Goal: Find specific page/section: Find specific page/section

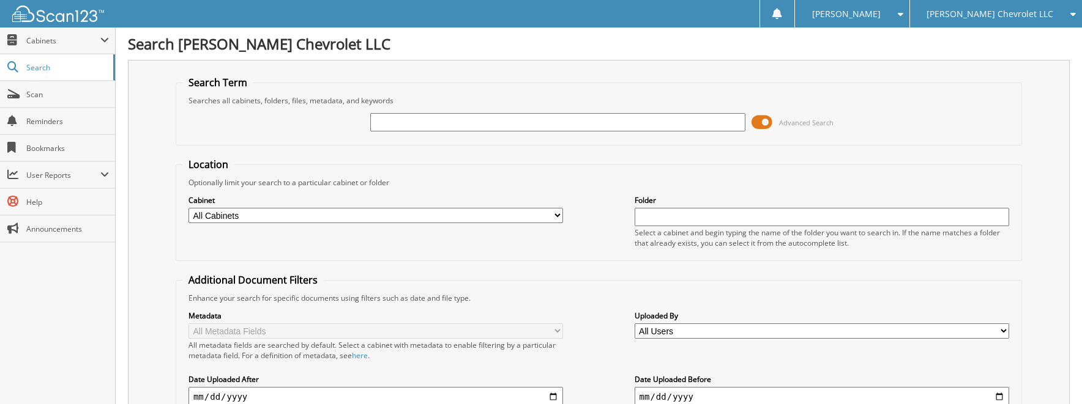
click at [428, 124] on input "text" at bounding box center [557, 122] width 375 height 18
type input "455840"
click at [35, 97] on span "Scan" at bounding box center [67, 94] width 83 height 10
